Goal: Task Accomplishment & Management: Manage account settings

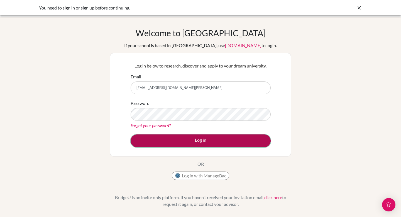
click at [178, 135] on button "Log in" at bounding box center [201, 140] width 140 height 13
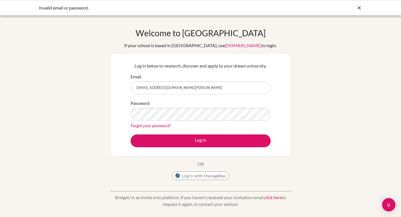
click at [164, 87] on input "[EMAIL_ADDRESS][DOMAIN_NAME][PERSON_NAME]" at bounding box center [201, 87] width 140 height 13
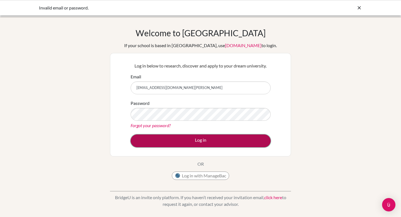
click at [177, 141] on button "Log in" at bounding box center [201, 140] width 140 height 13
